Goal: Transaction & Acquisition: Purchase product/service

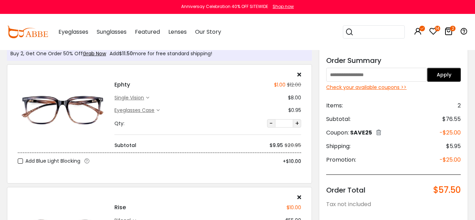
scroll to position [24, 0]
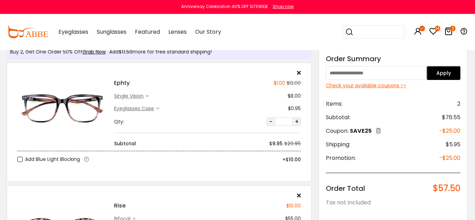
click at [146, 97] on div "single vision" at bounding box center [130, 96] width 32 height 7
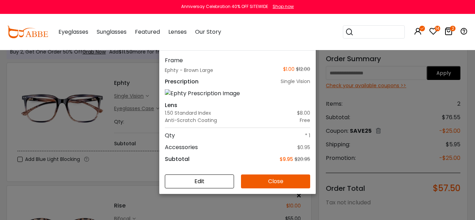
scroll to position [50, 0]
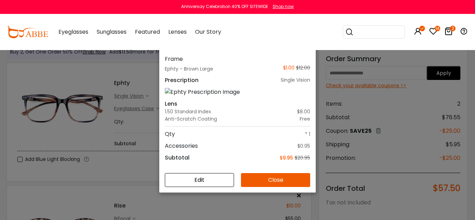
click at [264, 182] on button "Close" at bounding box center [275, 180] width 69 height 14
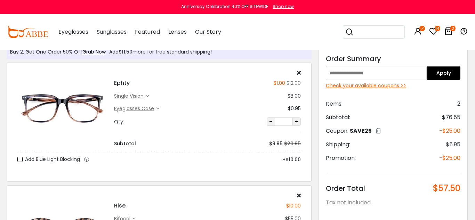
click at [87, 104] on img at bounding box center [62, 108] width 90 height 45
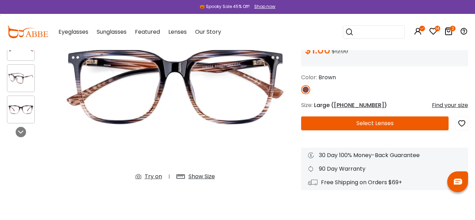
click at [402, 125] on button "Select Lenses" at bounding box center [375, 124] width 148 height 14
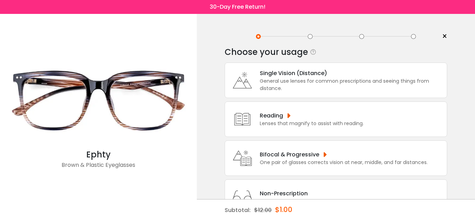
click at [339, 158] on div "Bifocal & Progressive" at bounding box center [344, 154] width 168 height 9
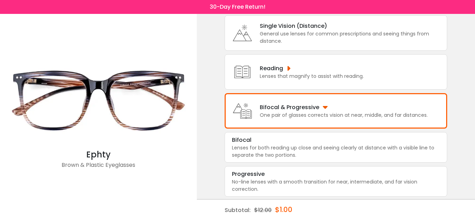
scroll to position [48, 0]
click at [335, 154] on div "Lenses for both reading up close and seeing clearly at distance with a visible …" at bounding box center [336, 150] width 208 height 15
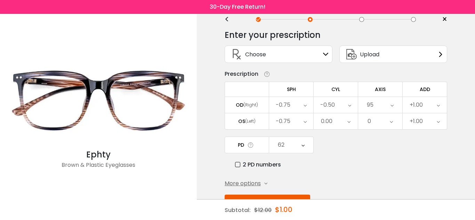
scroll to position [40, 0]
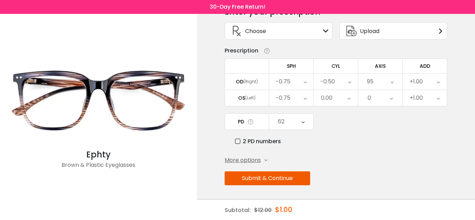
click at [294, 178] on button "Submit & Continue" at bounding box center [268, 179] width 86 height 14
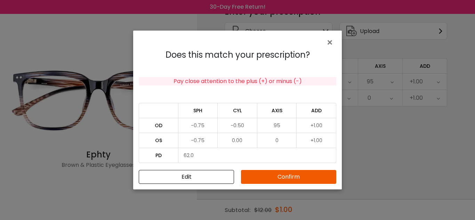
click at [294, 179] on button "Confirm" at bounding box center [288, 177] width 95 height 14
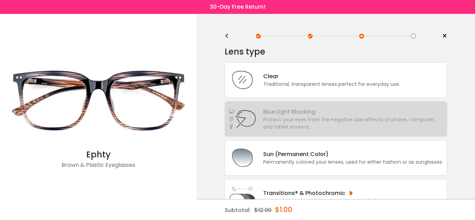
scroll to position [0, 0]
click at [274, 91] on div "Clear Traditional, transparent lenses perfect for everyday use." at bounding box center [336, 81] width 223 height 36
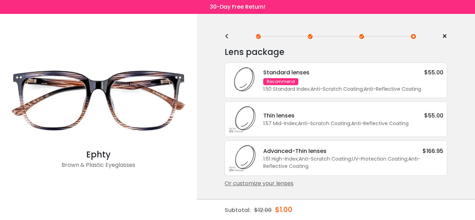
click at [288, 90] on div "1.50 Standard Index ; Anti-Scratch Coating ; Anti-Reflective Coating ;" at bounding box center [354, 89] width 180 height 7
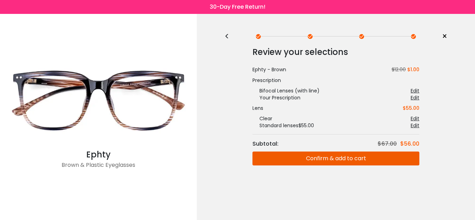
click at [340, 159] on button "Confirm & add to cart" at bounding box center [336, 159] width 167 height 14
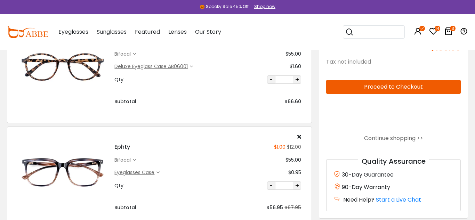
scroll to position [187, 0]
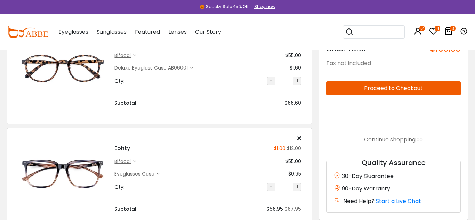
type input "********"
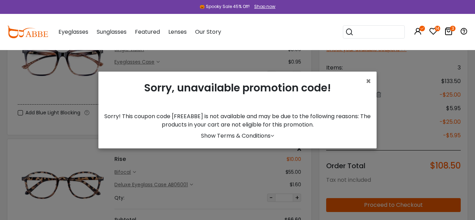
scroll to position [73, 0]
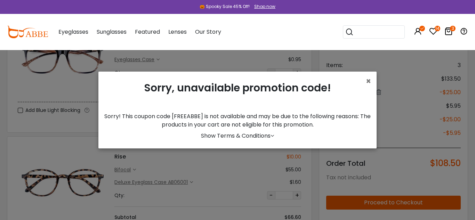
click at [367, 83] on span "×" at bounding box center [368, 81] width 5 height 11
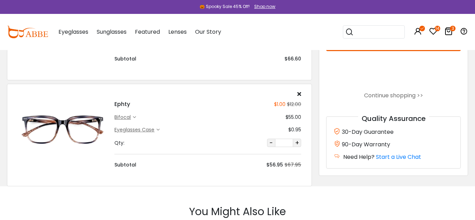
scroll to position [227, 0]
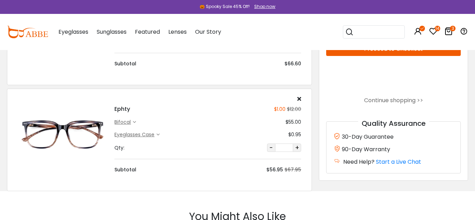
click at [437, 31] on icon "14" at bounding box center [438, 29] width 6 height 6
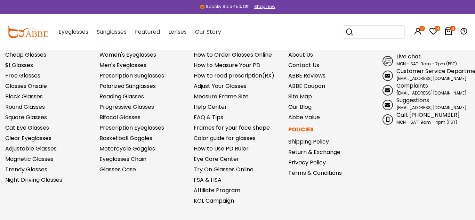
scroll to position [901, 0]
